Goal: Task Accomplishment & Management: Complete application form

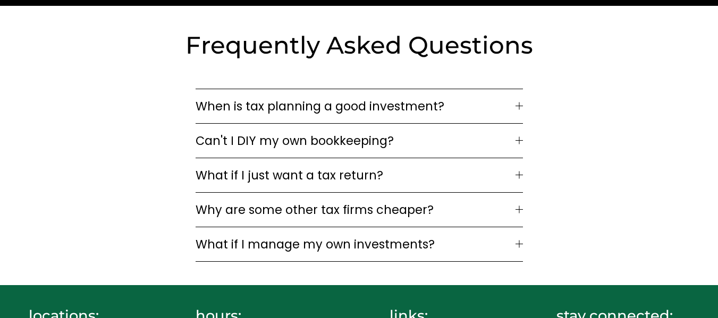
scroll to position [2807, 0]
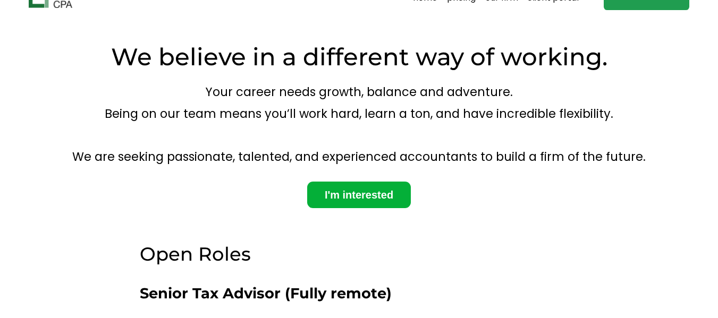
scroll to position [12, 0]
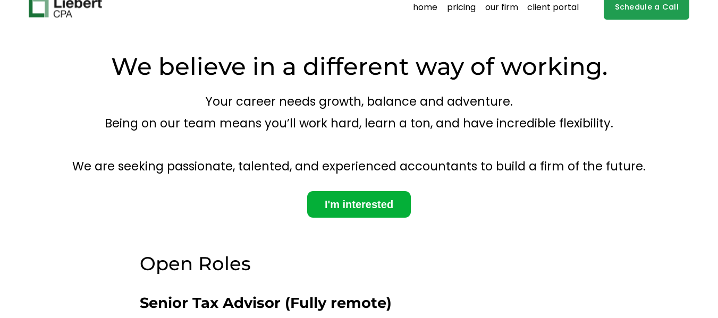
click at [368, 204] on link "I'm interested" at bounding box center [359, 204] width 104 height 27
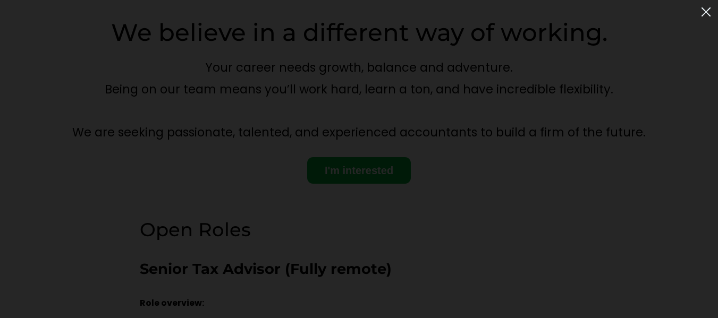
scroll to position [56, 0]
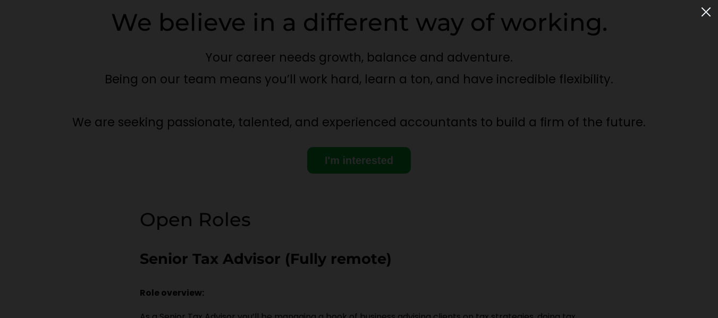
click at [705, 15] on img at bounding box center [706, 12] width 18 height 18
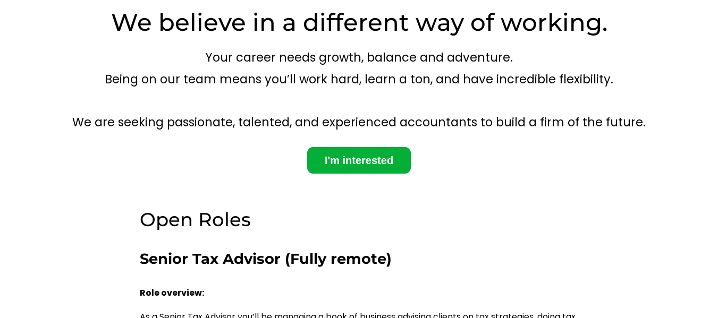
click at [394, 163] on link "I'm interested" at bounding box center [359, 160] width 104 height 27
